Goal: Understand process/instructions: Learn how to perform a task or action

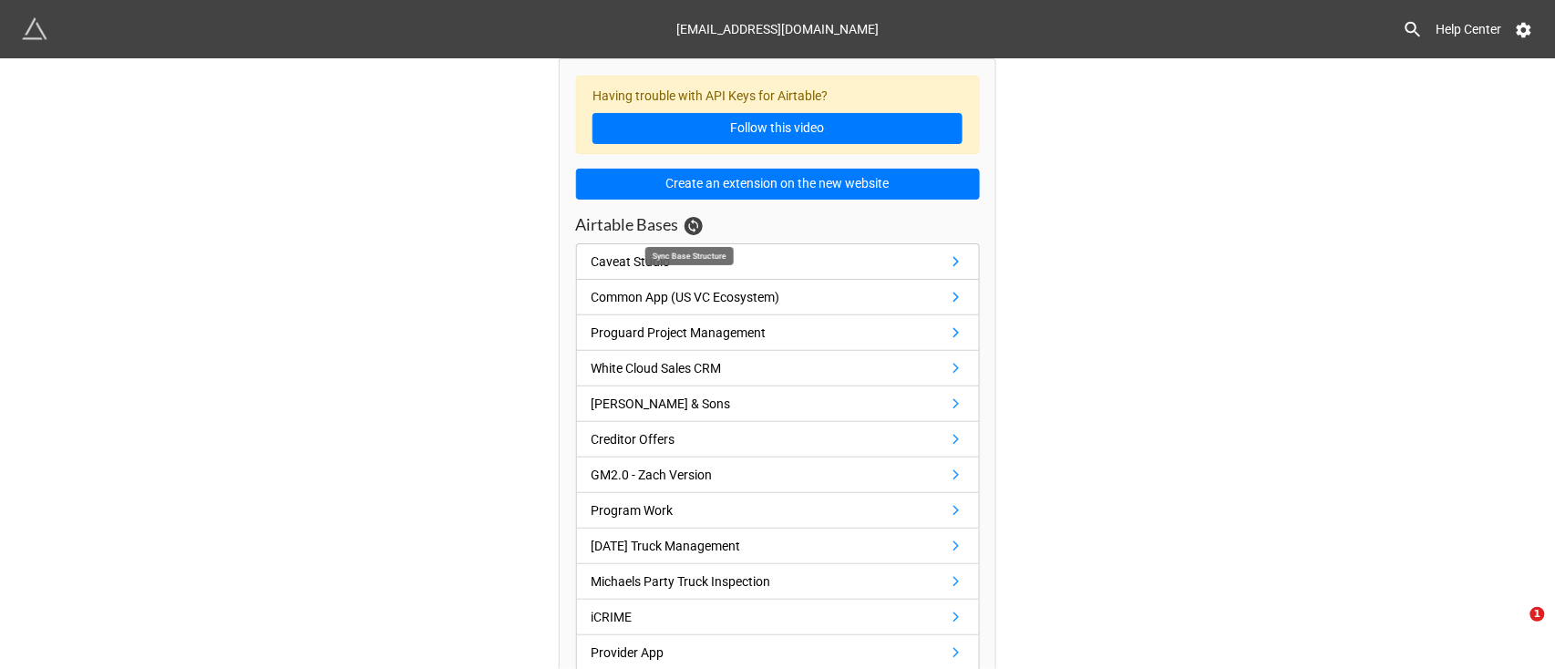
click at [686, 232] on icon at bounding box center [693, 226] width 15 height 15
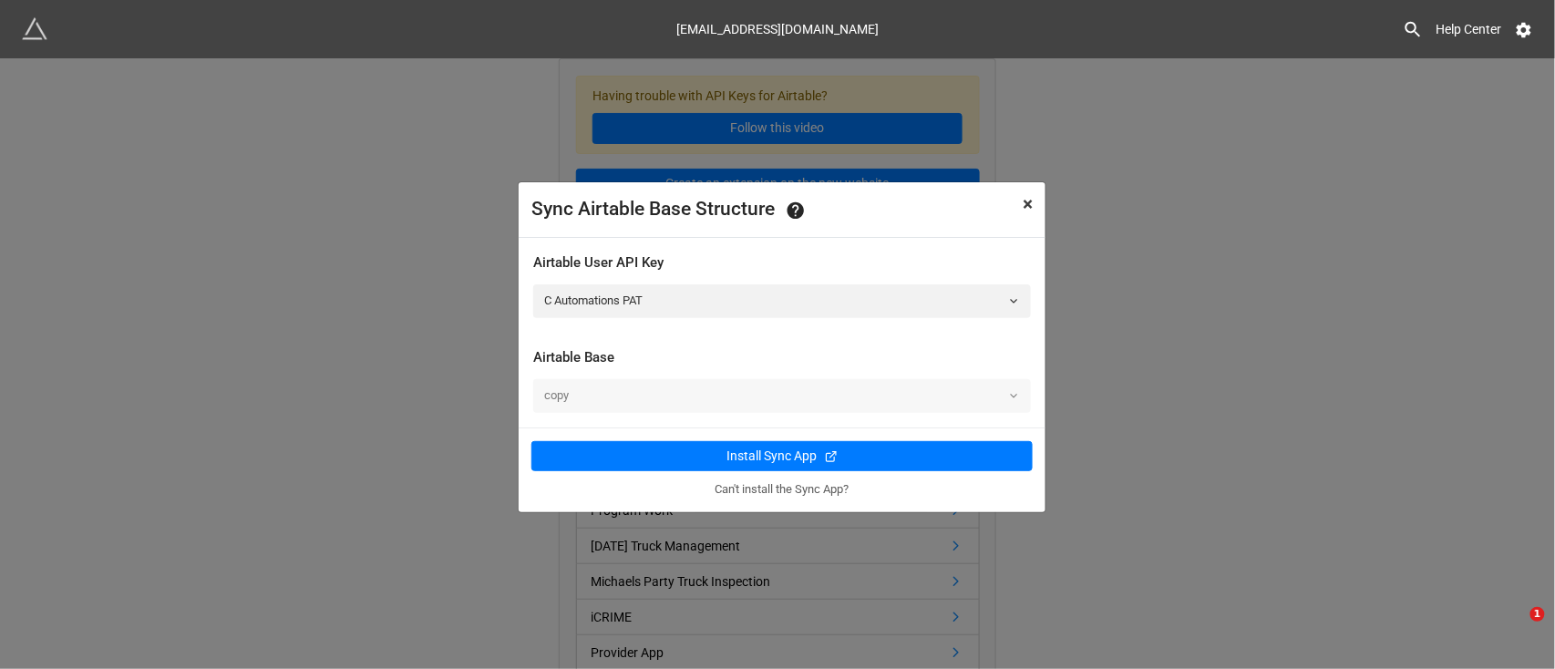
click at [1023, 197] on span "×" at bounding box center [1028, 204] width 10 height 22
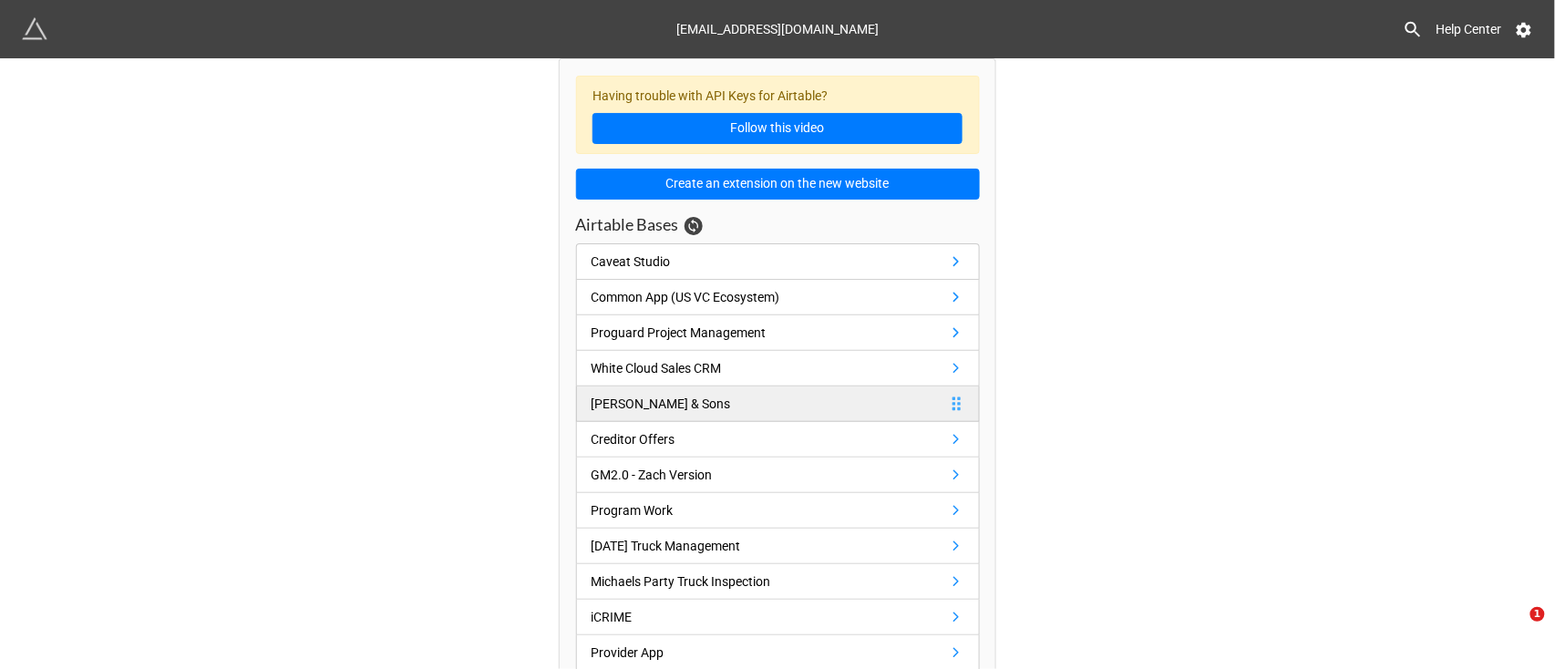
click at [957, 408] on icon at bounding box center [956, 404] width 16 height 16
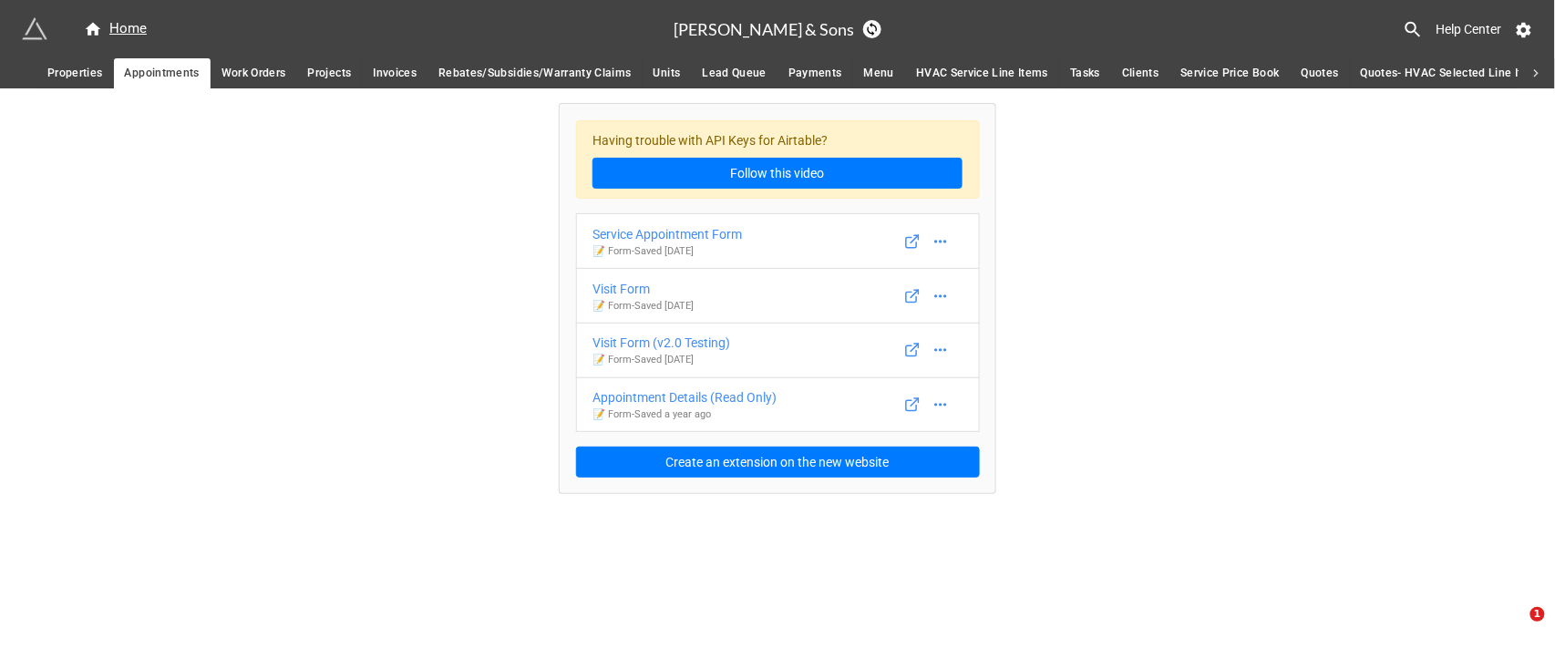
click at [881, 28] on div "Help Center" at bounding box center [1207, 29] width 652 height 33
click at [865, 28] on icon at bounding box center [872, 29] width 15 height 15
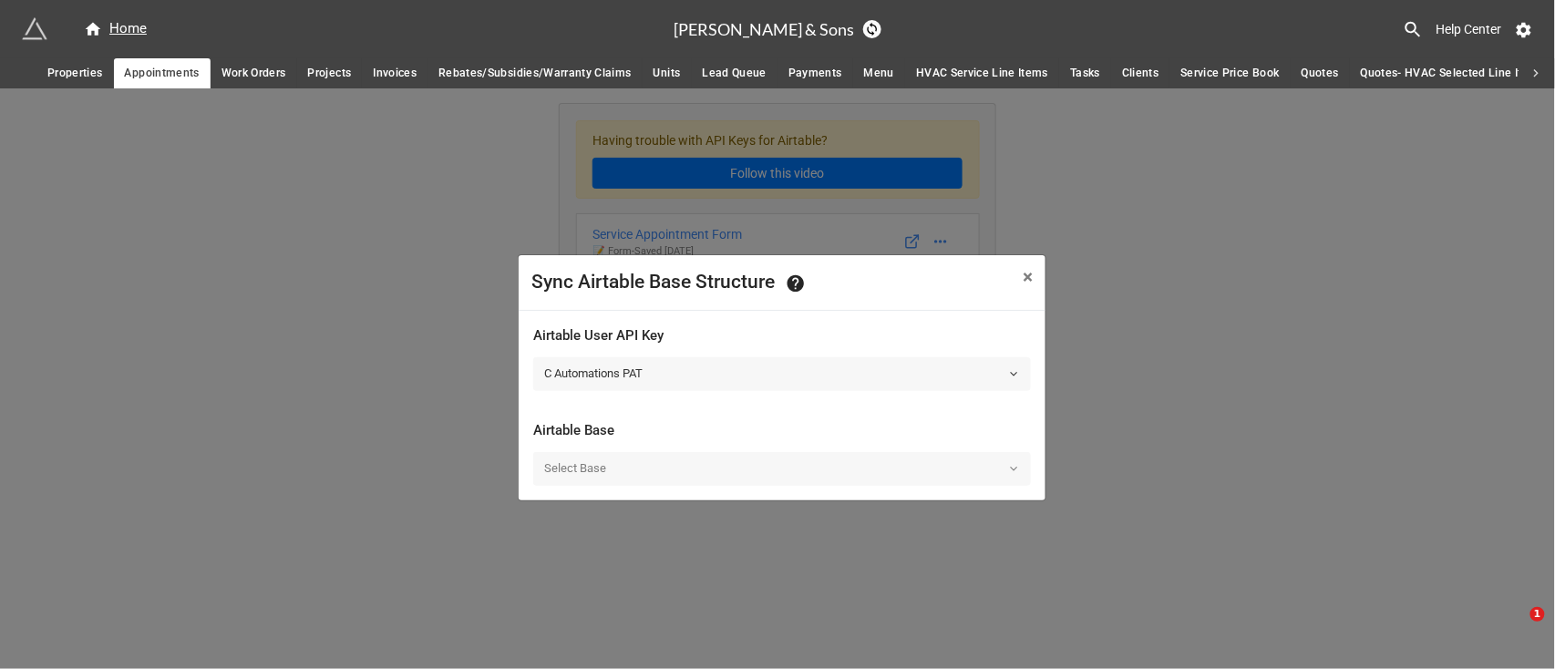
click at [1006, 370] on link "C Automations PAT" at bounding box center [782, 373] width 498 height 33
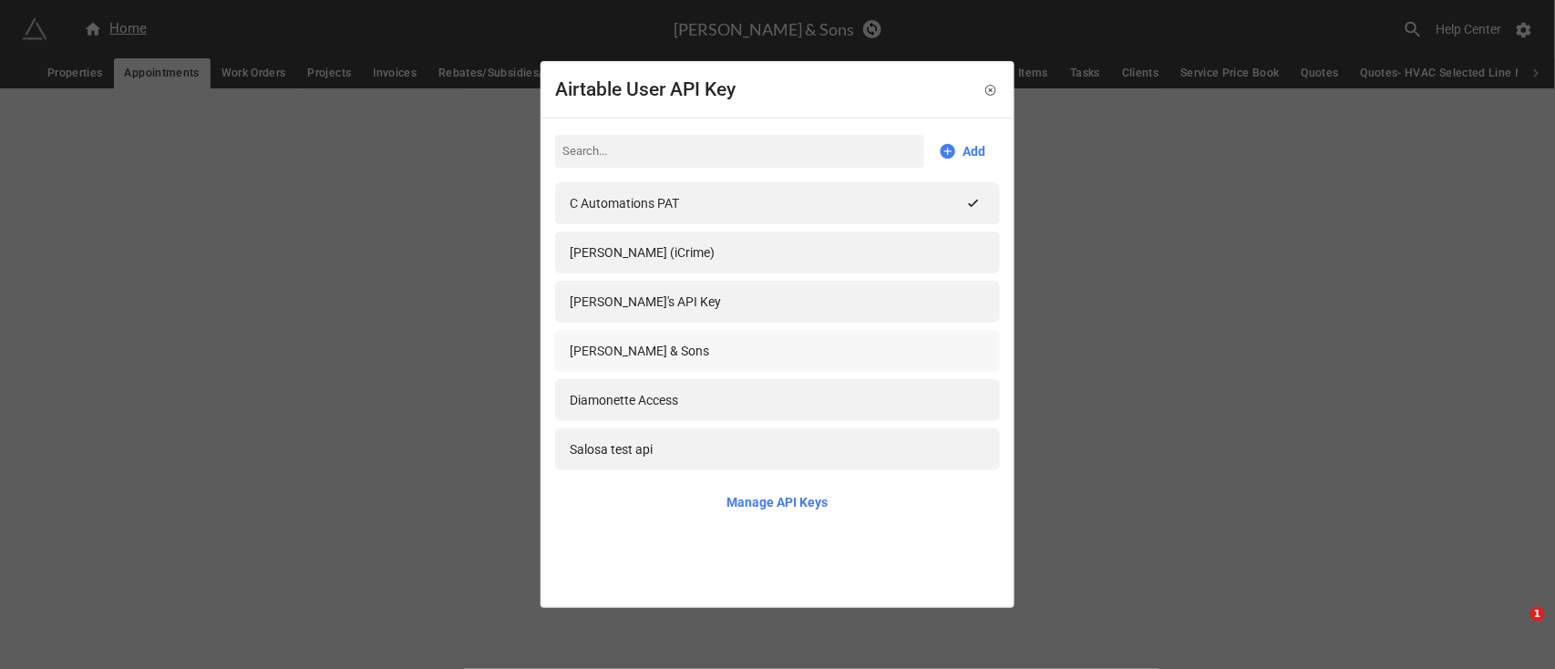
click at [823, 361] on div "[PERSON_NAME] & Sons" at bounding box center [777, 351] width 445 height 42
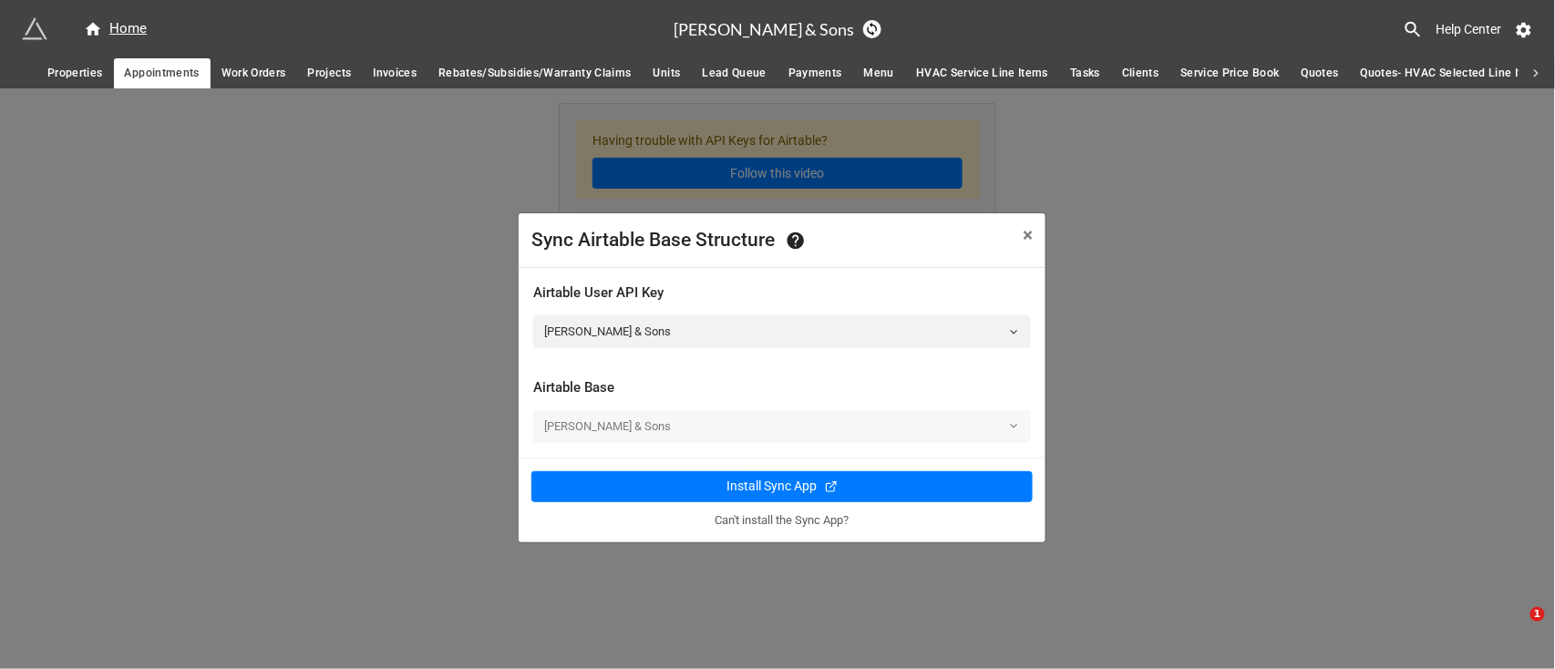
click at [854, 419] on div "[PERSON_NAME] & Sons" at bounding box center [782, 426] width 498 height 33
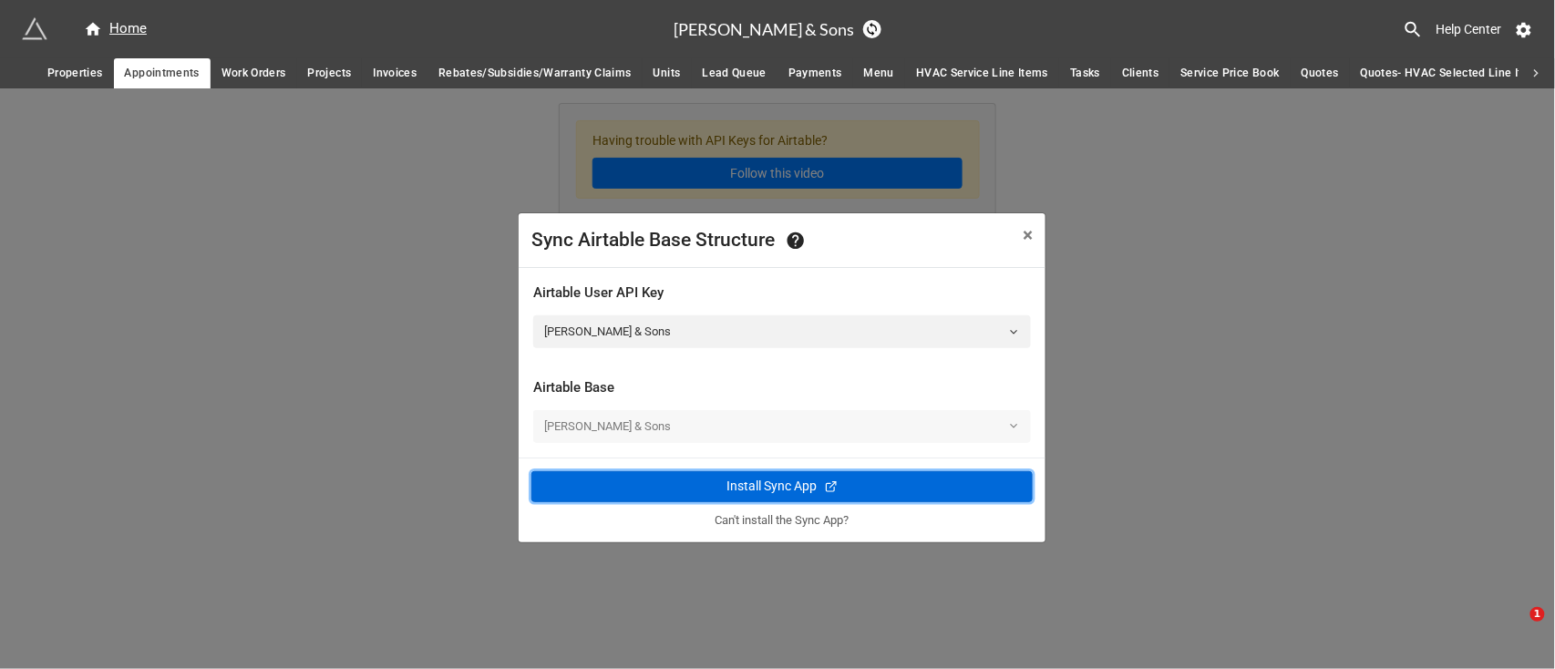
click at [790, 485] on div "Install Sync App" at bounding box center [772, 486] width 90 height 19
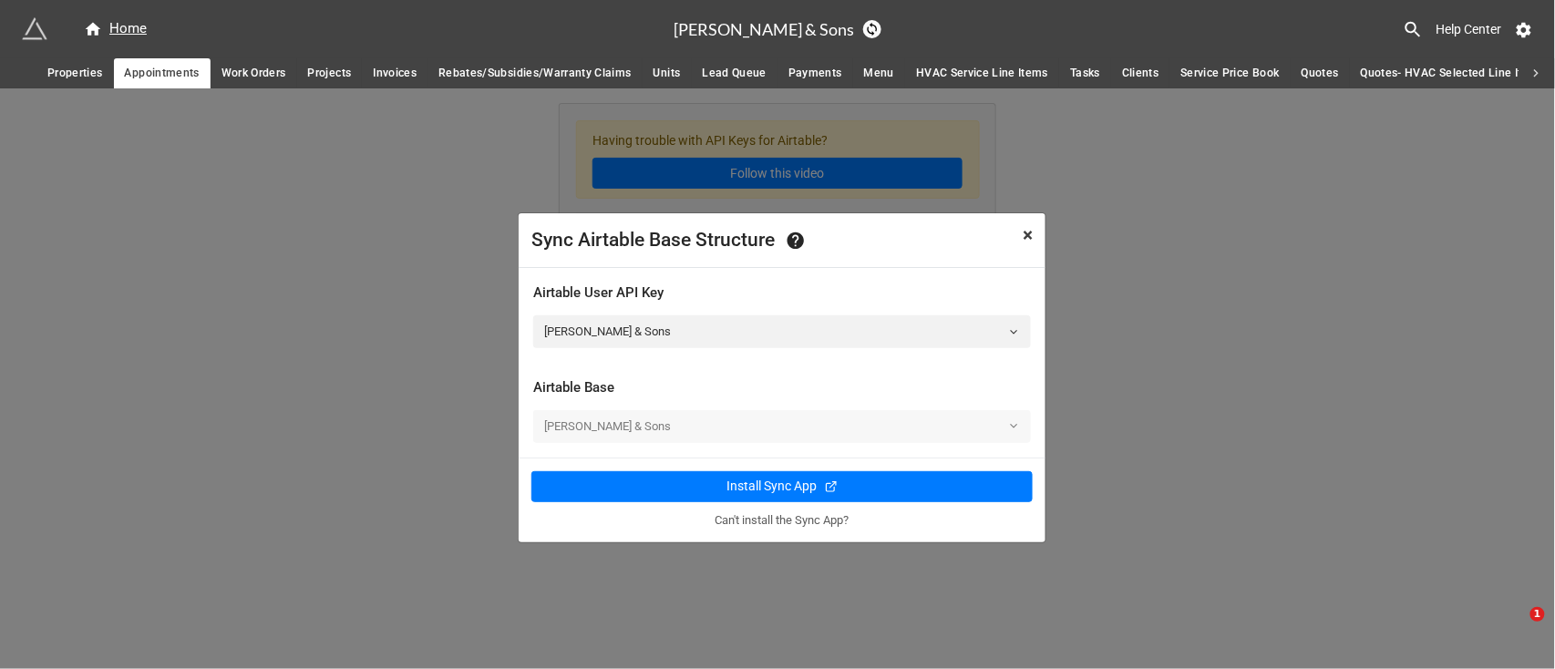
click at [1028, 245] on span "×" at bounding box center [1028, 235] width 10 height 22
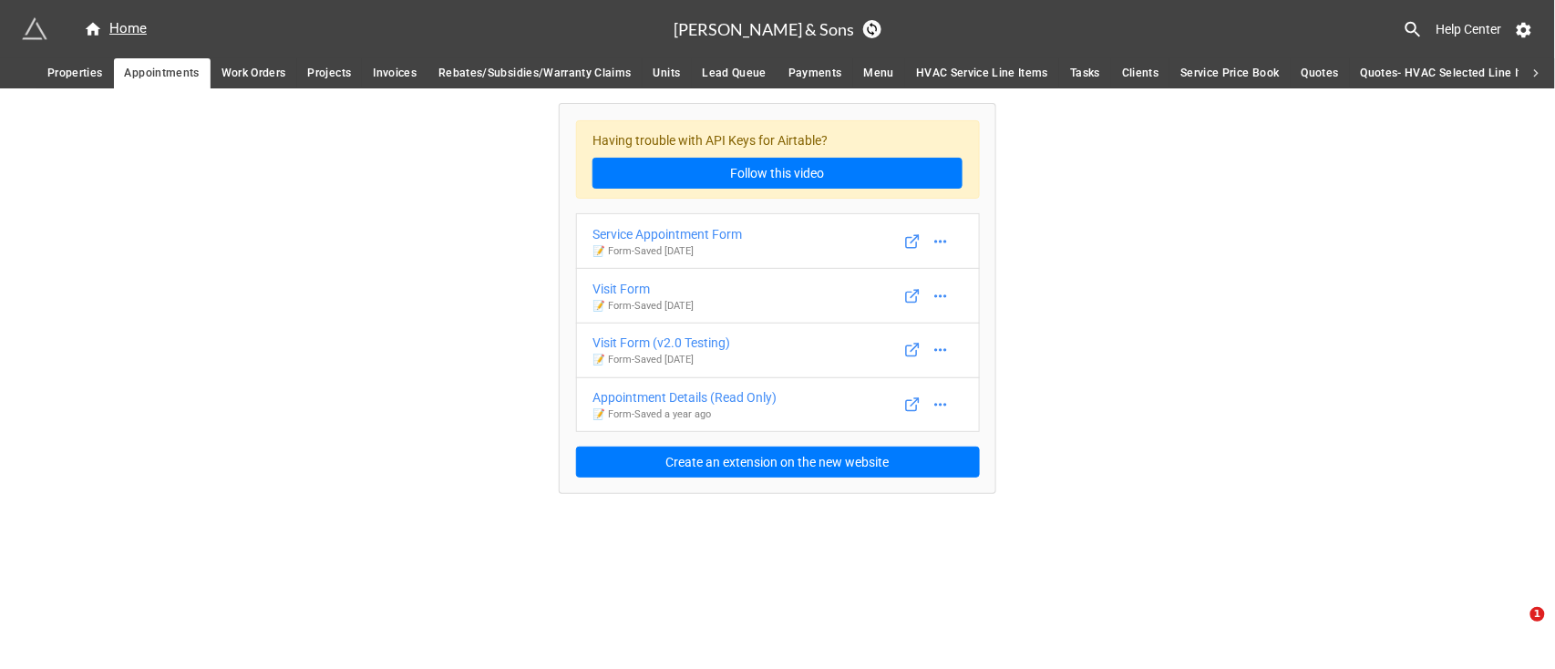
click at [1124, 230] on div "Having trouble with API Keys for Airtable? Follow this video Service Appointmen…" at bounding box center [777, 291] width 1555 height 406
click at [718, 264] on link "Service Appointment Form 📝 Form - Saved [DATE]" at bounding box center [778, 241] width 404 height 56
